Goal: Task Accomplishment & Management: Use online tool/utility

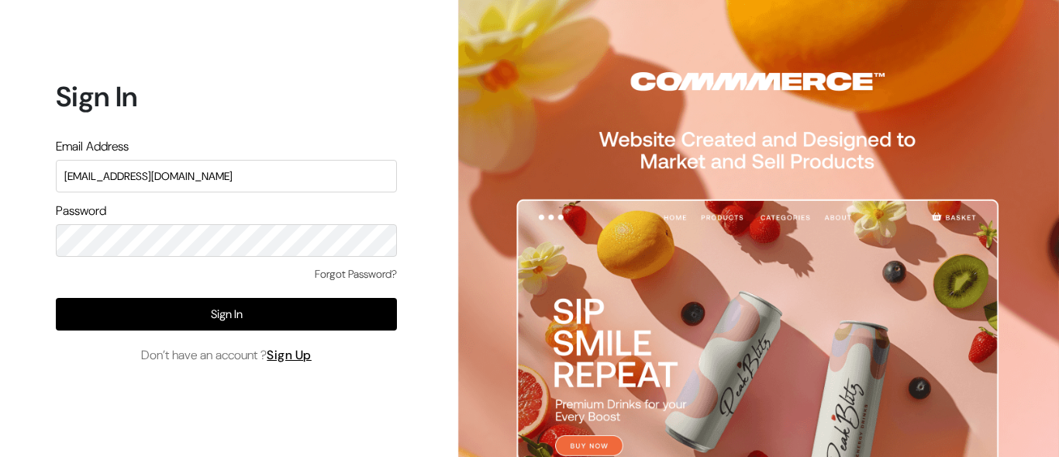
type input "surajp@outdoinc.com"
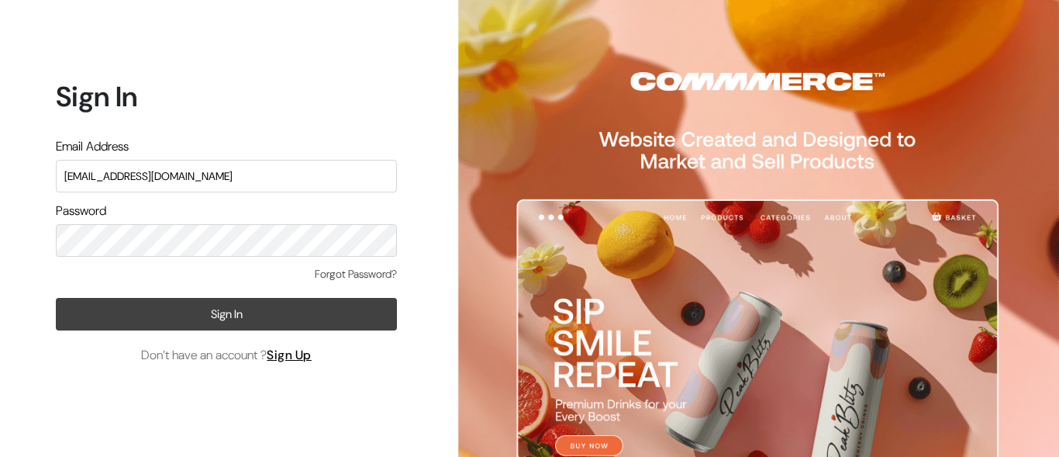
click at [226, 313] on button "Sign In" at bounding box center [226, 314] width 341 height 33
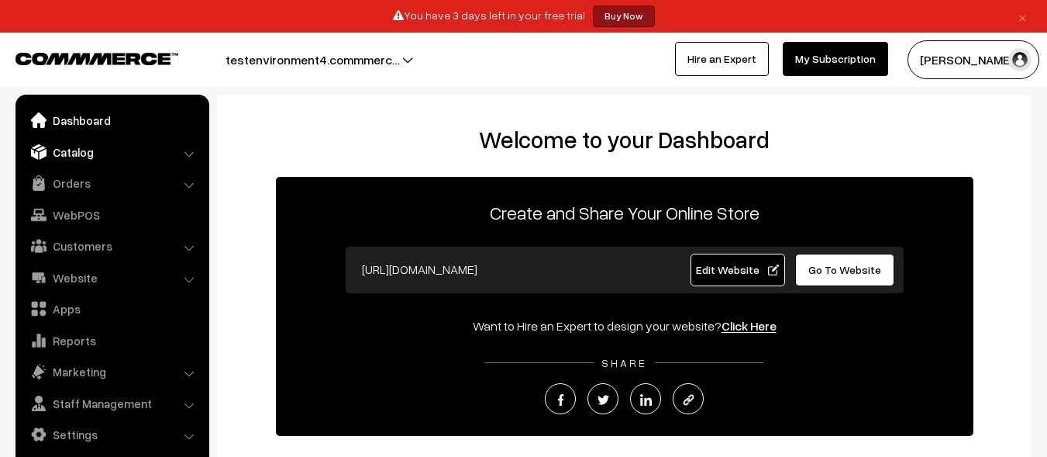
click at [111, 151] on link "Catalog" at bounding box center [111, 152] width 185 height 28
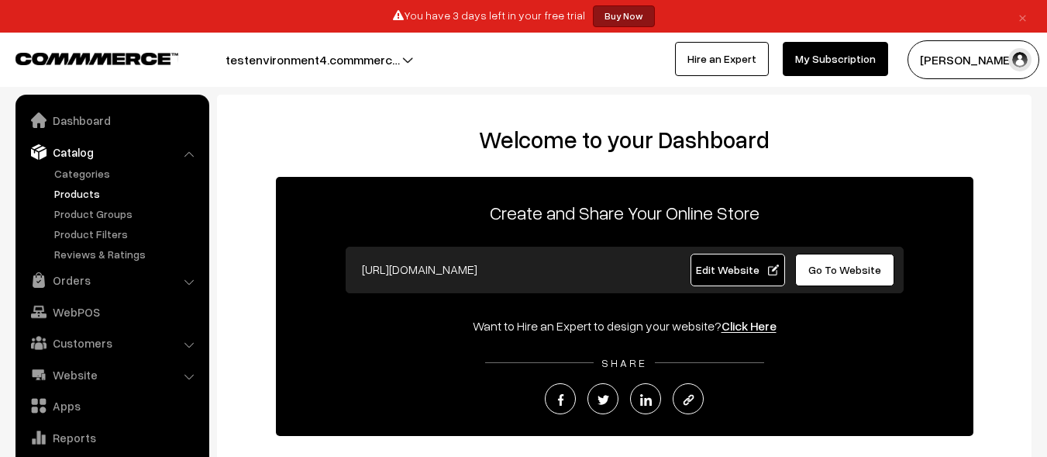
click at [127, 193] on link "Products" at bounding box center [127, 193] width 154 height 16
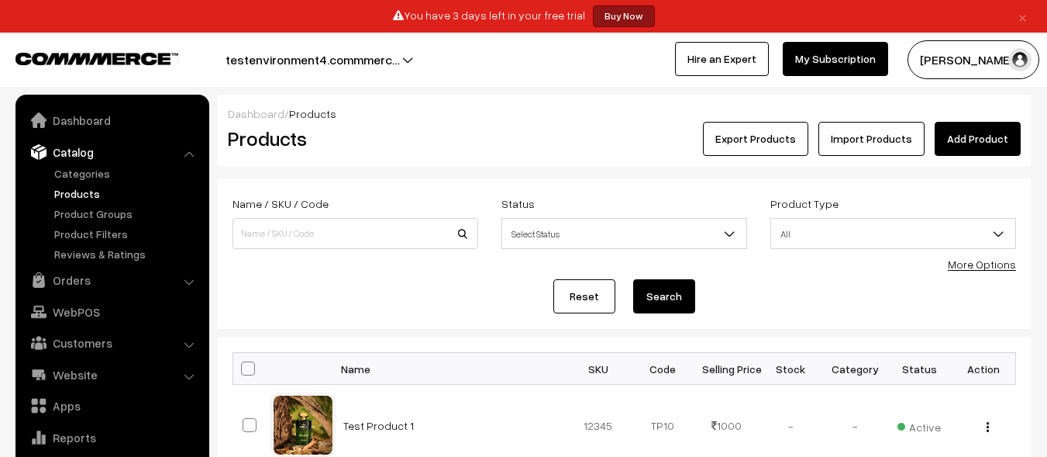
scroll to position [43, 0]
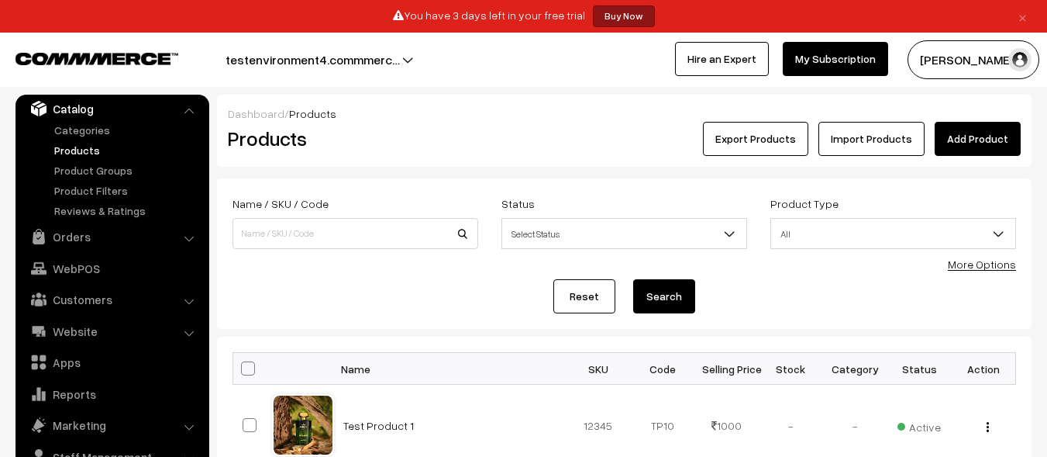
click at [979, 139] on link "Add Product" at bounding box center [978, 139] width 86 height 34
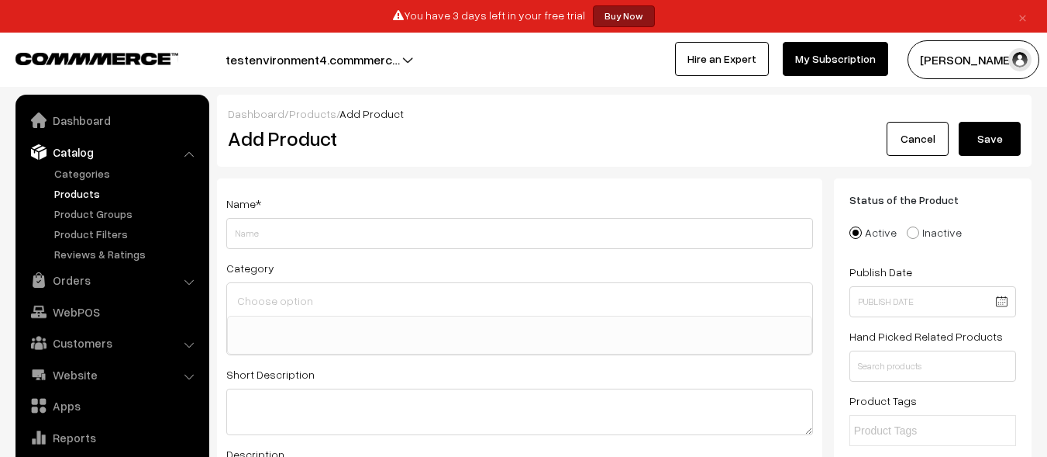
select select
